Goal: Information Seeking & Learning: Check status

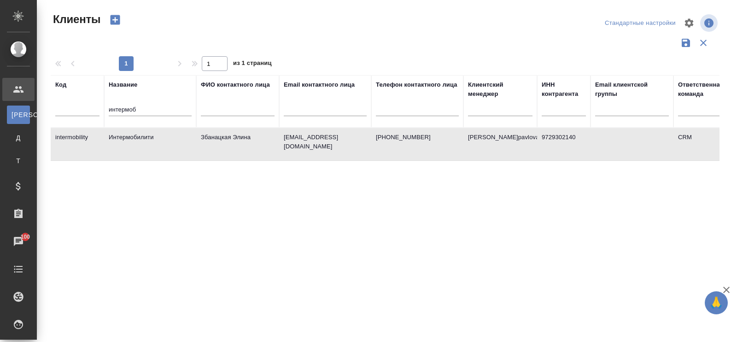
select select "RU"
click at [146, 103] on div "интермоб" at bounding box center [150, 111] width 83 height 23
drag, startPoint x: 146, startPoint y: 110, endPoint x: 67, endPoint y: 102, distance: 79.1
click at [67, 102] on tr "Код Название интермоб ФИО контактного лица Email контактного лица Телефон конта…" at bounding box center [399, 101] width 696 height 52
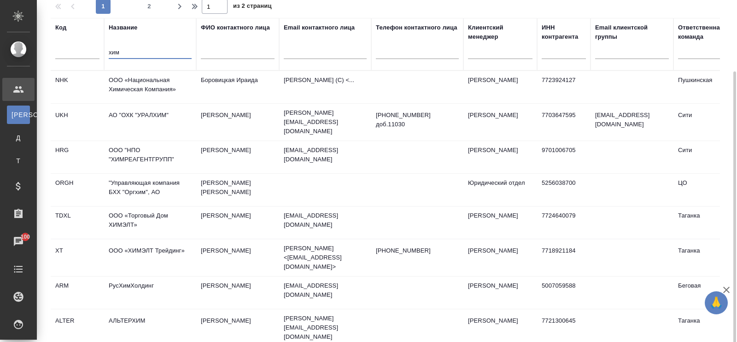
scroll to position [57, 0]
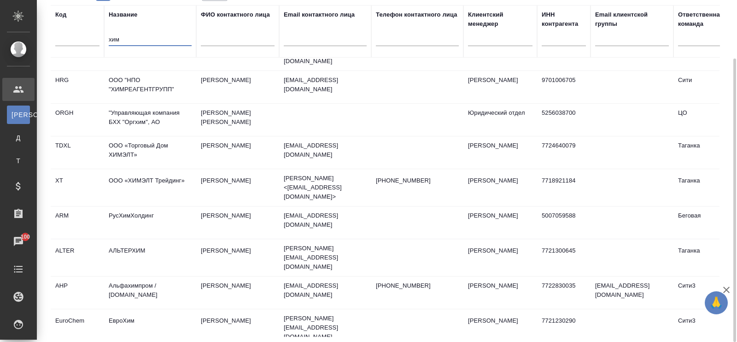
type input "хим"
click at [136, 311] on td "ЕвроХим" at bounding box center [150, 327] width 92 height 32
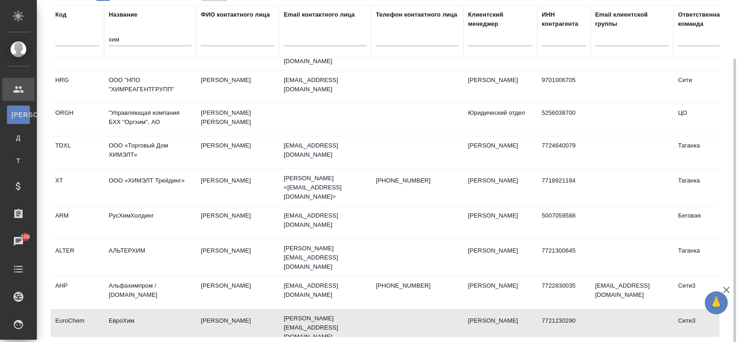
click at [136, 311] on td "ЕвроХим" at bounding box center [150, 327] width 92 height 32
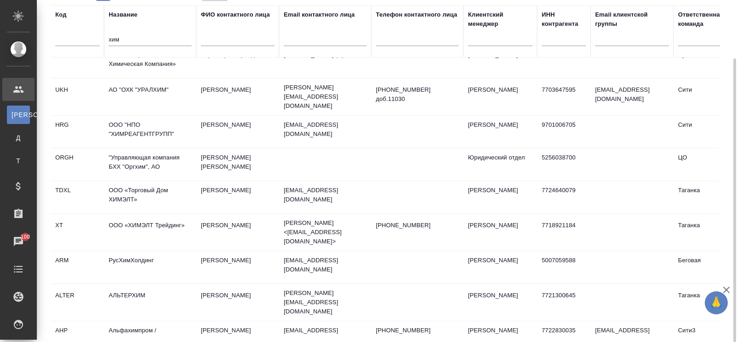
scroll to position [0, 0]
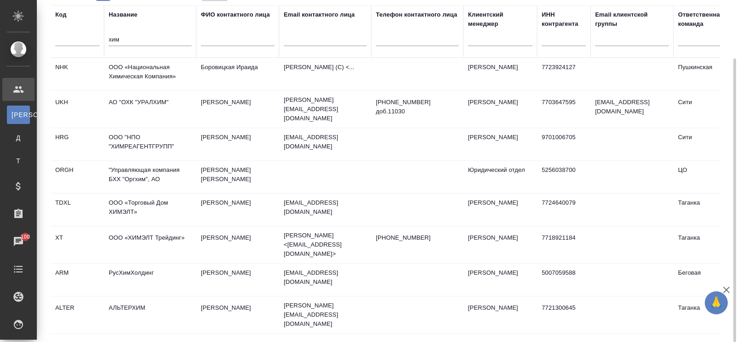
click at [129, 98] on td "АО "ОХК "УРАЛХИМ"" at bounding box center [150, 109] width 92 height 32
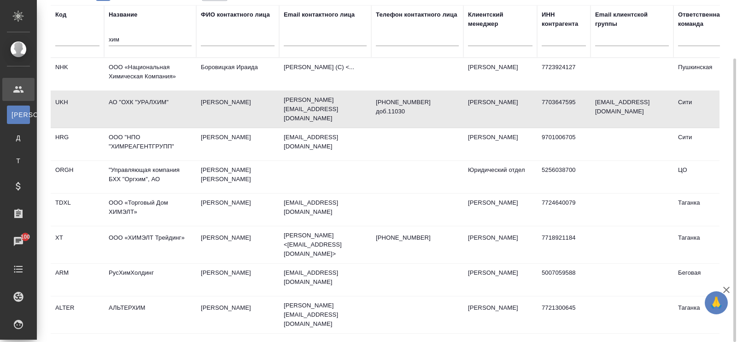
click at [129, 98] on td "АО "ОХК "УРАЛХИМ"" at bounding box center [150, 109] width 92 height 32
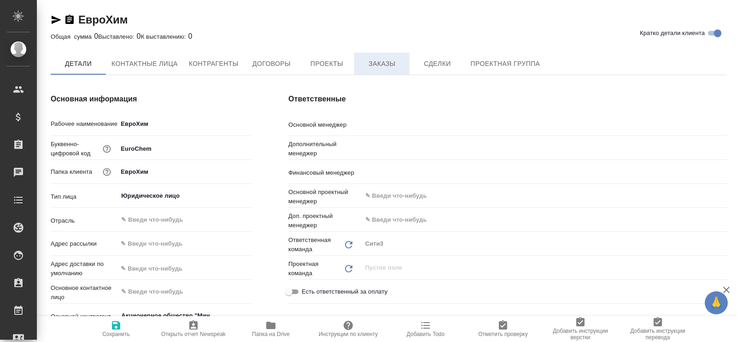
type textarea "x"
type input "Ильина Екатерина"
type input "Никитина Татьяна"
type input "Левченко Юлия"
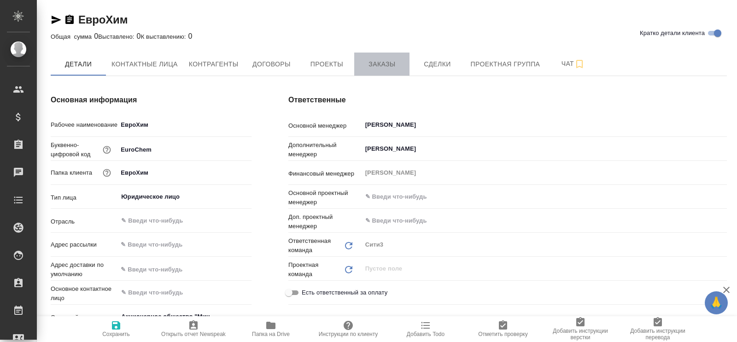
click at [386, 60] on span "Заказы" at bounding box center [382, 64] width 44 height 12
type textarea "x"
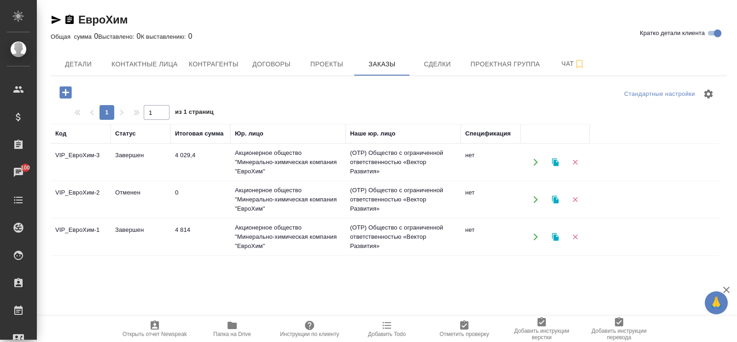
click at [192, 153] on td "4 029,4" at bounding box center [200, 162] width 60 height 32
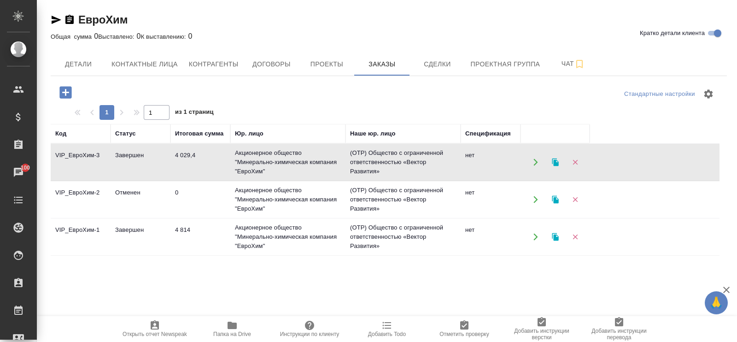
click at [192, 153] on td "4 029,4" at bounding box center [200, 162] width 60 height 32
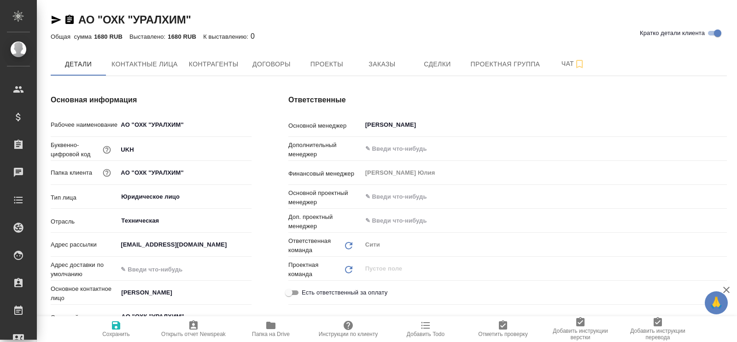
type textarea "x"
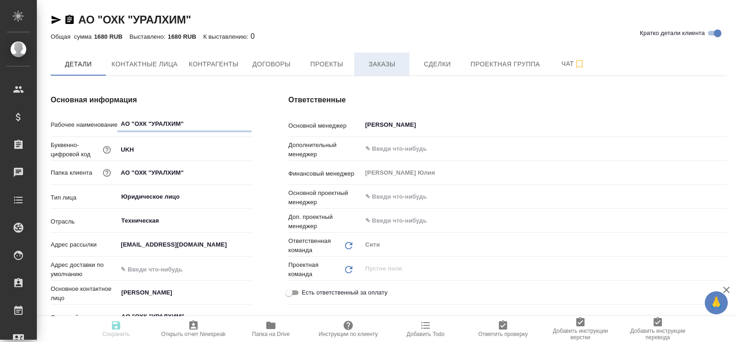
type textarea "x"
click at [384, 62] on span "Заказы" at bounding box center [382, 64] width 44 height 12
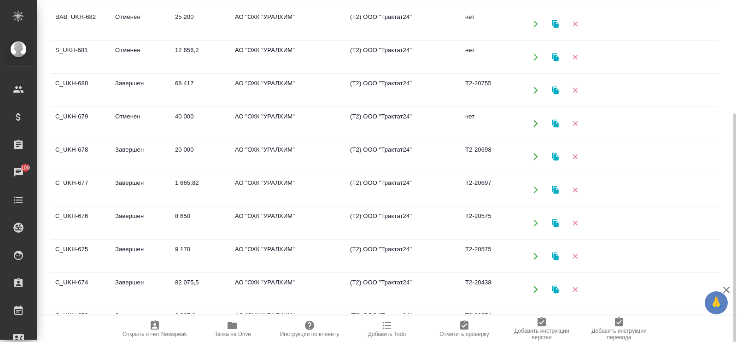
click at [186, 80] on td "68 417" at bounding box center [200, 90] width 60 height 32
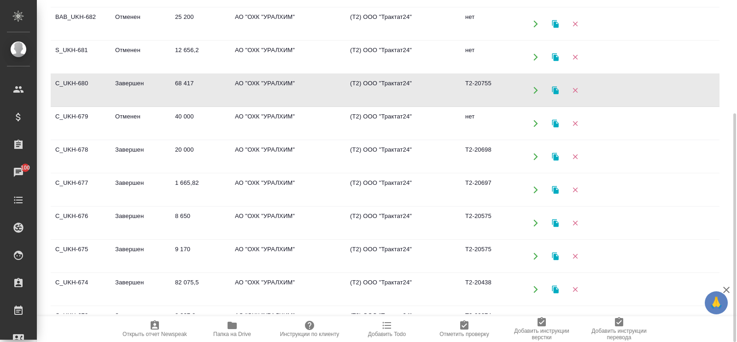
click at [186, 80] on td "68 417" at bounding box center [200, 90] width 60 height 32
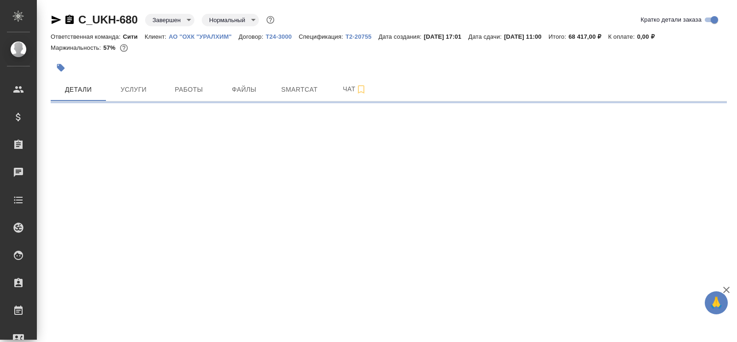
select select "RU"
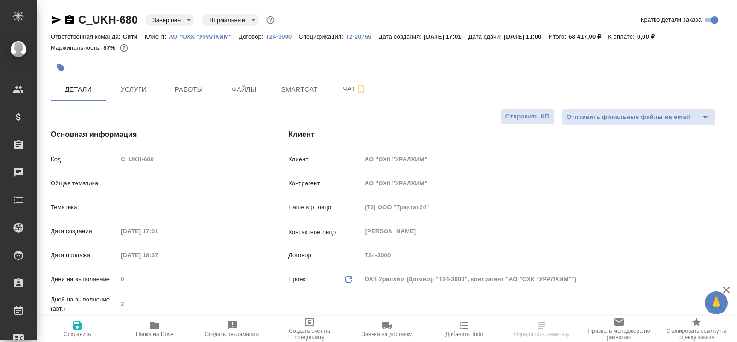
type textarea "x"
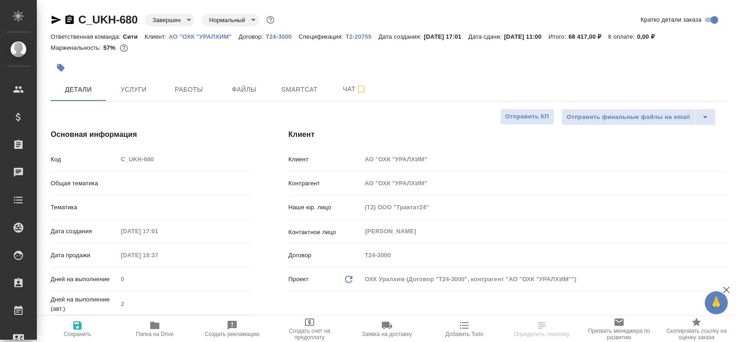
type textarea "x"
